Goal: Check status: Check status

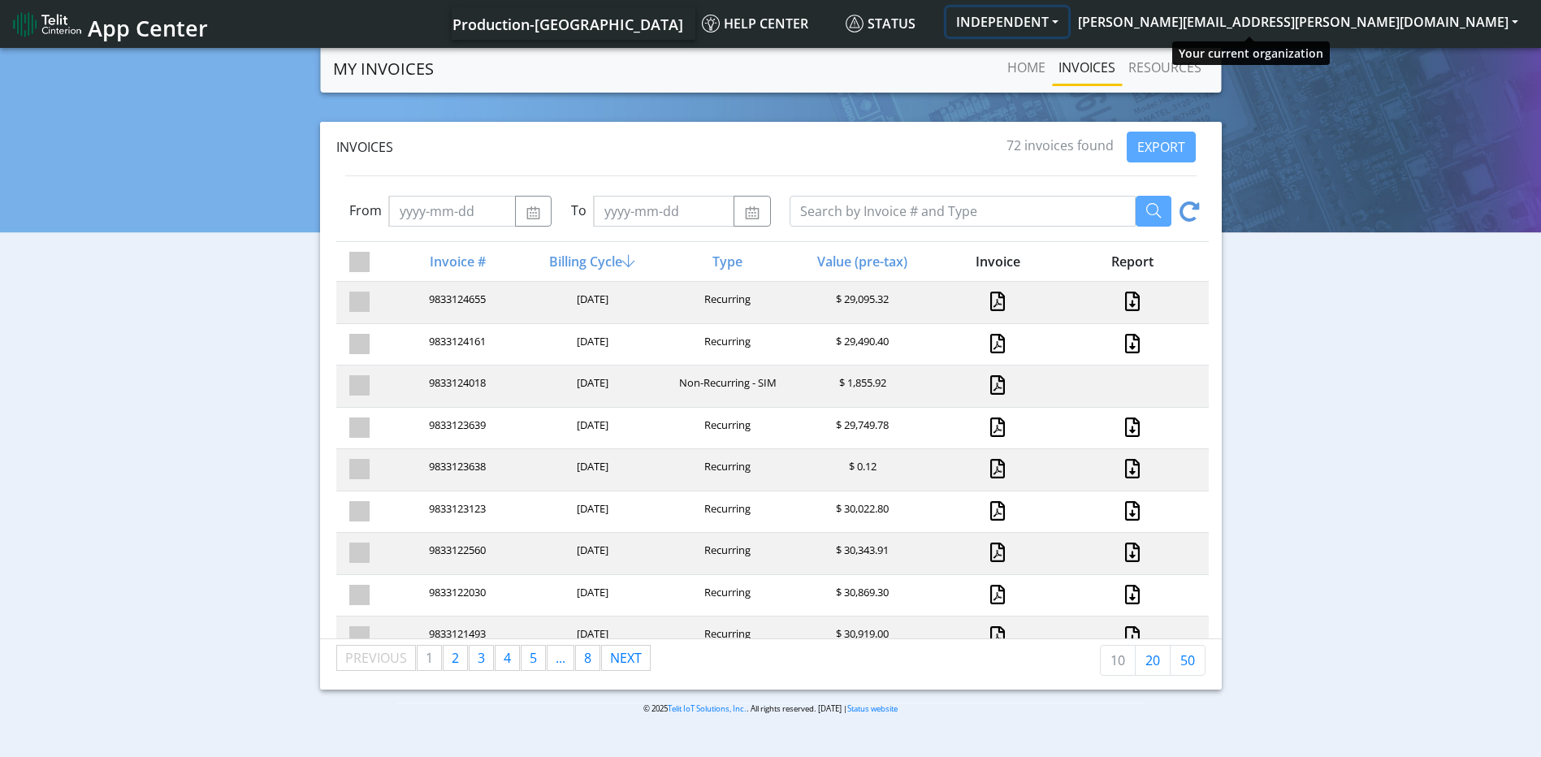
click at [1068, 19] on button "INDEPENDENT" at bounding box center [1007, 21] width 122 height 29
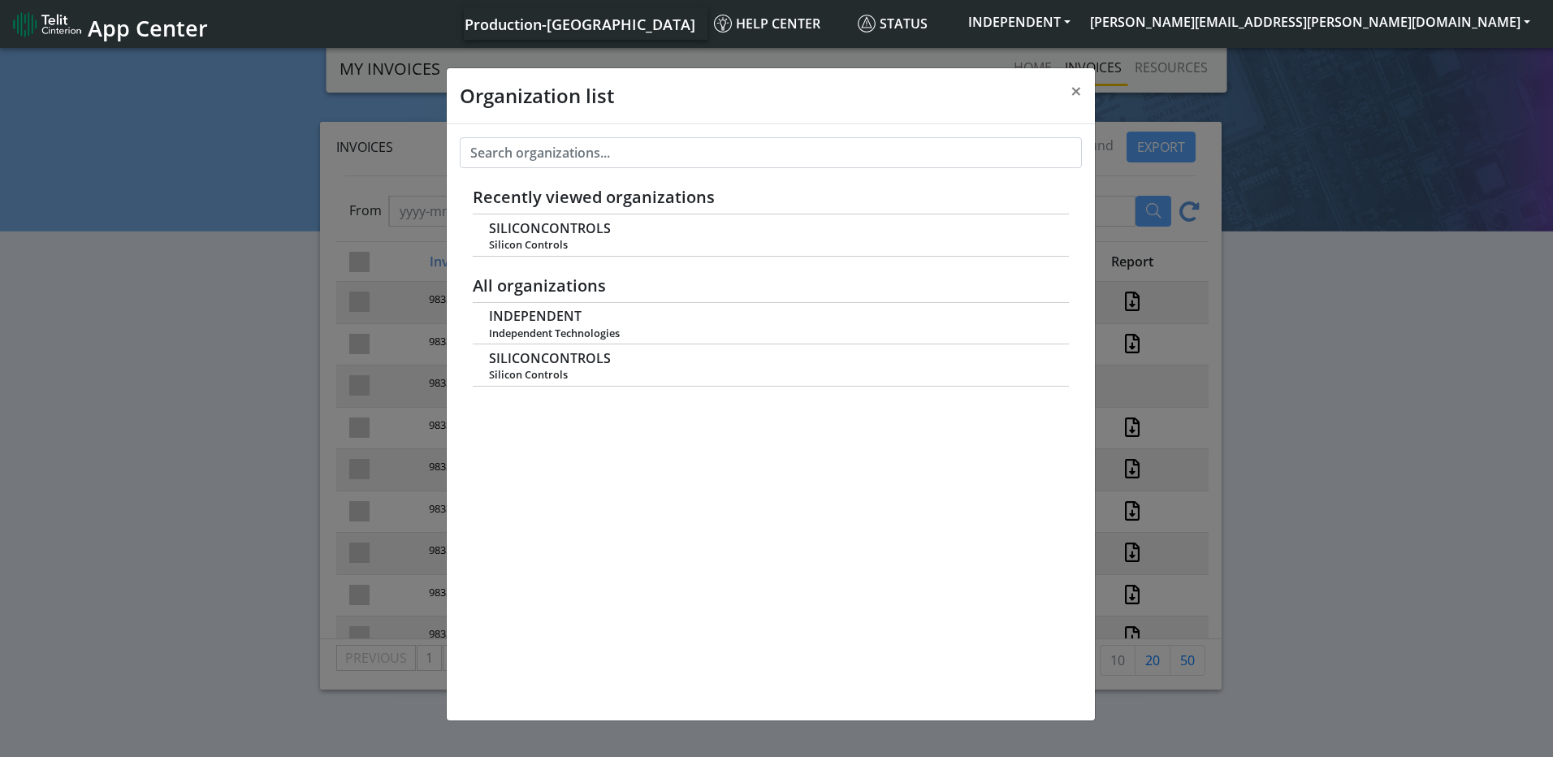
scroll to position [6, 0]
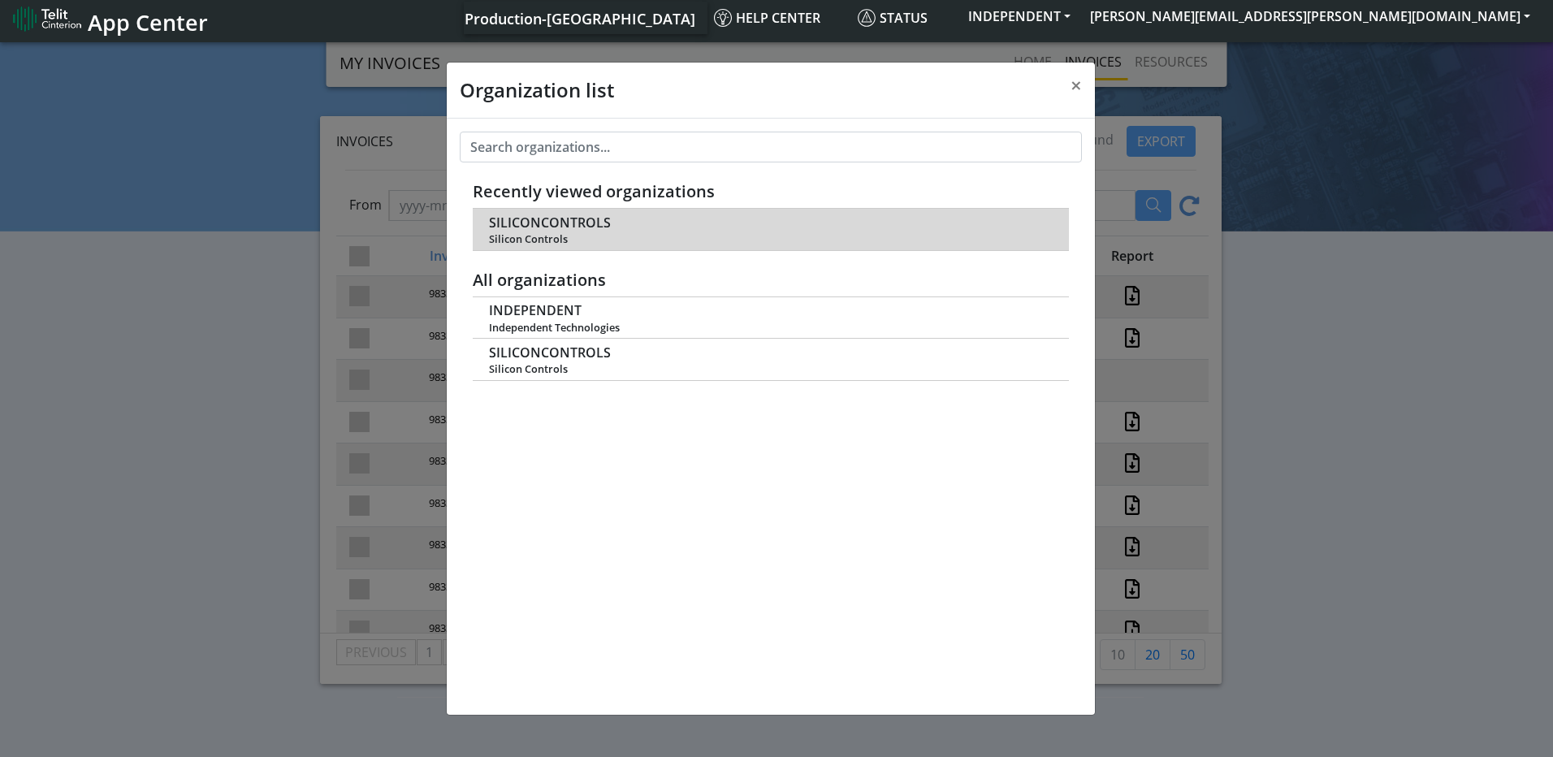
click at [657, 237] on span "Silicon Controls" at bounding box center [770, 239] width 562 height 12
click at [565, 226] on span "SILICONCONTROLS" at bounding box center [550, 222] width 122 height 15
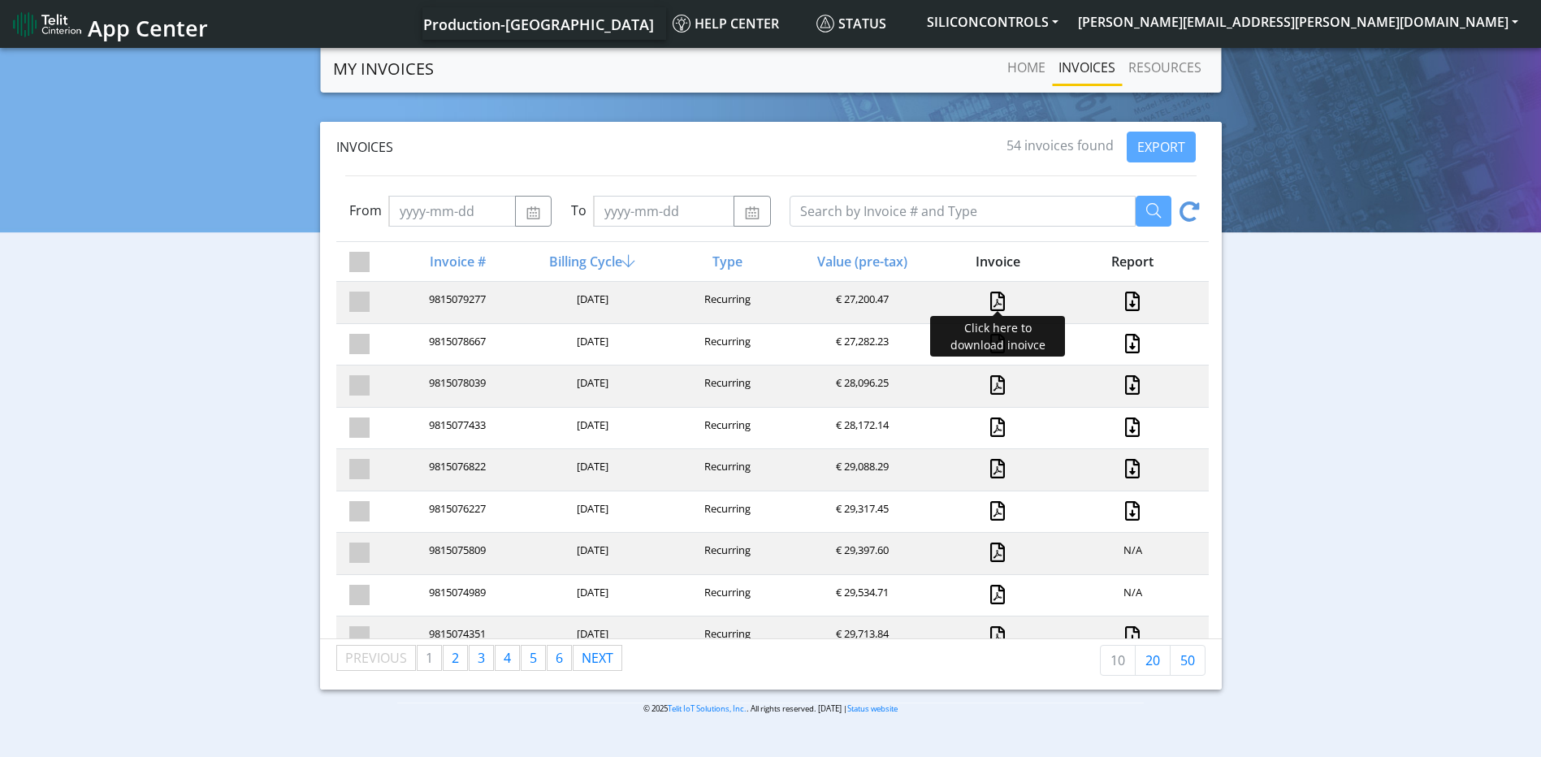
click at [993, 302] on link at bounding box center [997, 301] width 15 height 19
